Goal: Browse casually

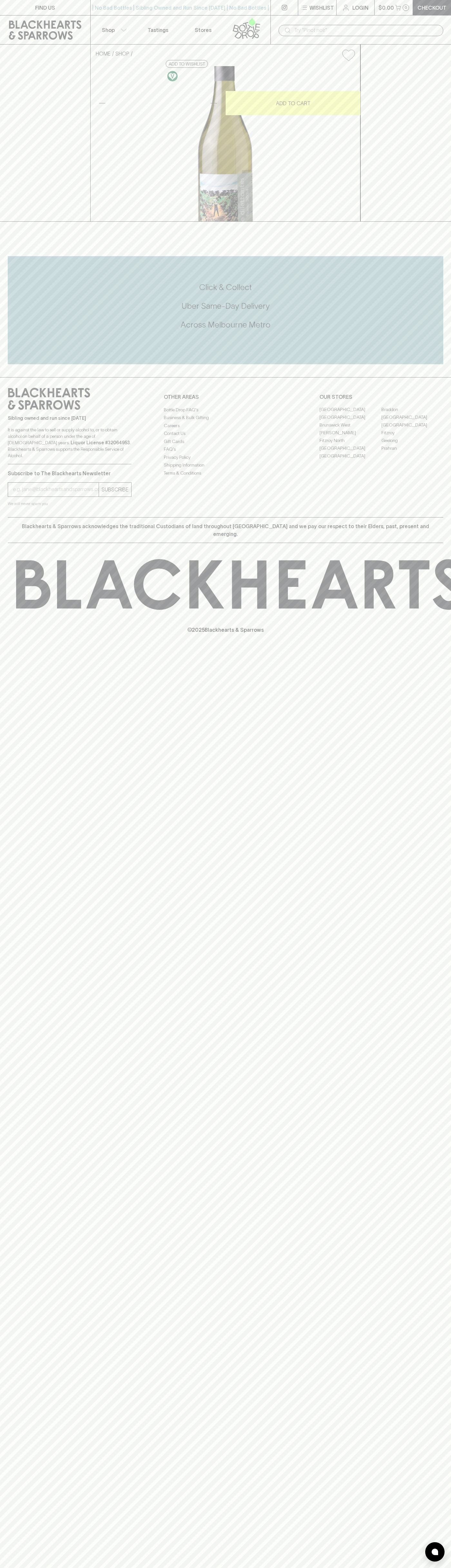
click at [249, 23] on icon at bounding box center [251, 22] width 6 height 8
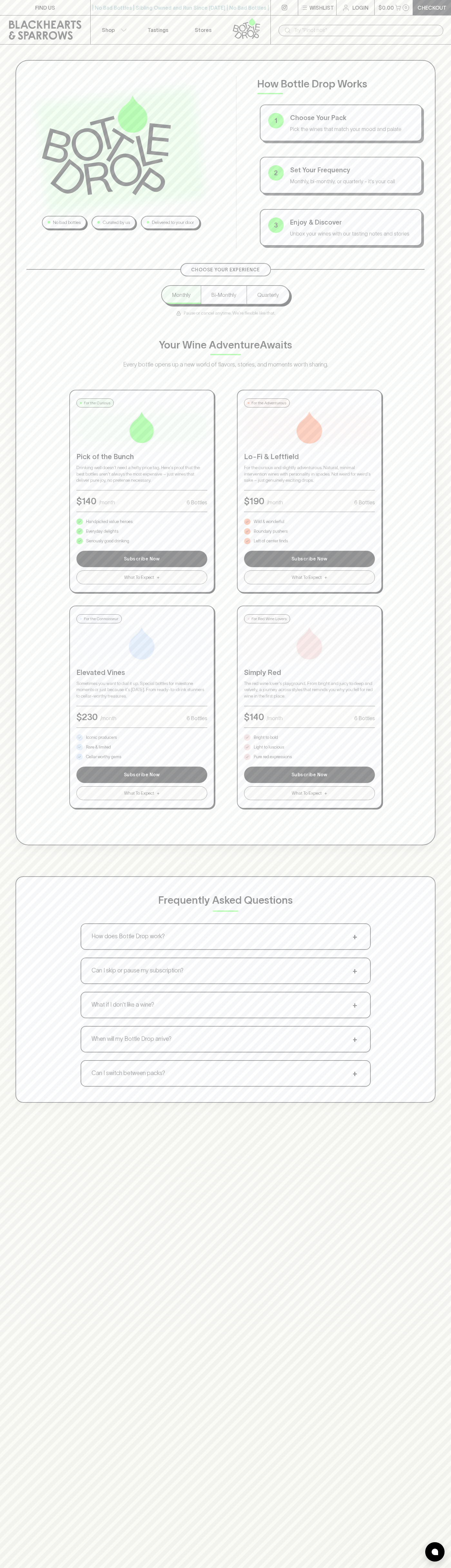
click at [424, 1461] on div "No bad bottles Curated by us Delivered to your door How Bottle Drop Works 1 Cho…" at bounding box center [225, 828] width 451 height 1568
click at [89, 1567] on html "FIND US | No Bad Bottles | Sibling Owned and Run Since 2006 | No Bad Bottles | …" at bounding box center [225, 1013] width 451 height 2027
click at [2, 100] on div "No bad bottles Curated by us Delivered to your door How Bottle Drop Works 1 Cho…" at bounding box center [225, 580] width 451 height 1073
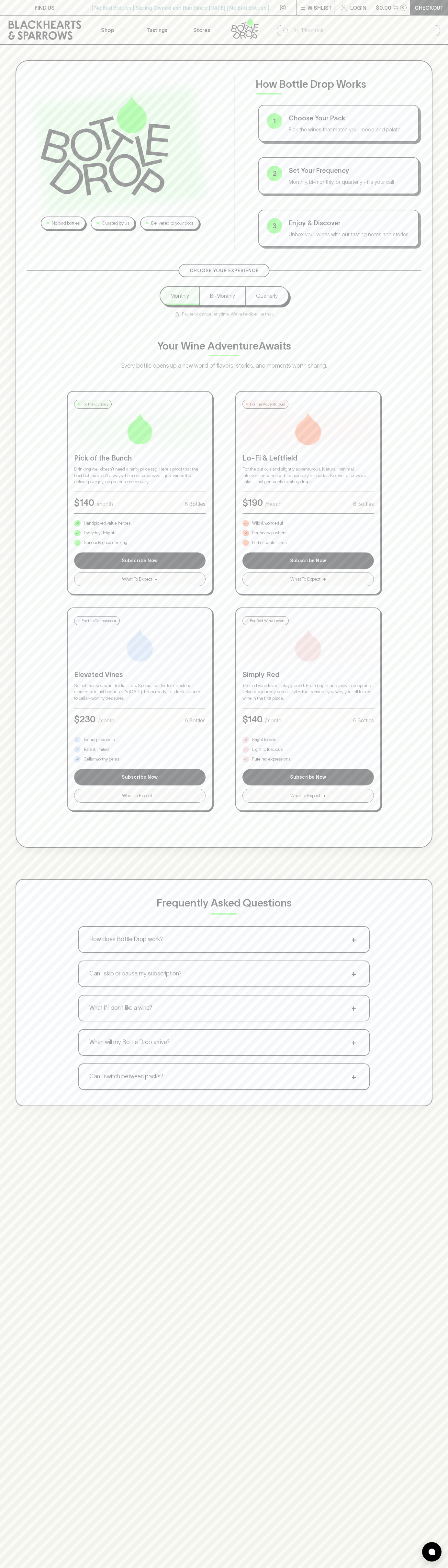
click at [264, 740] on p "Bright to bold" at bounding box center [264, 740] width 24 height 6
